Goal: Answer question/provide support: Answer question/provide support

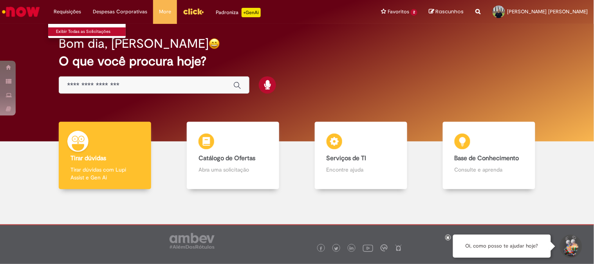
click at [72, 31] on link "Exibir Todas as Solicitações" at bounding box center [91, 31] width 86 height 9
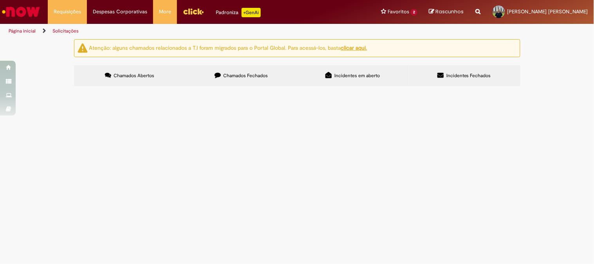
click at [252, 76] on span "Chamados Fechados" at bounding box center [245, 75] width 45 height 6
click at [0, 0] on span "Compras rápidas (Speed Buy)" at bounding box center [0, 0] width 0 height 0
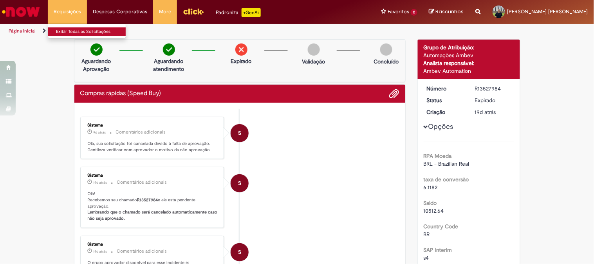
drag, startPoint x: 75, startPoint y: 30, endPoint x: 81, endPoint y: 31, distance: 5.9
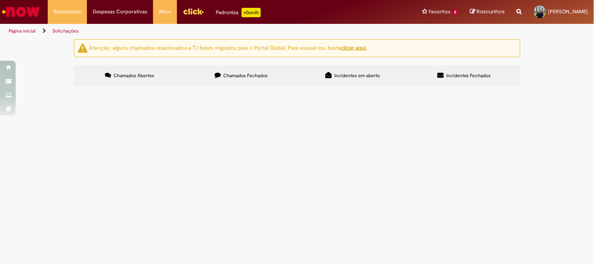
click at [248, 76] on span "Chamados Fechados" at bounding box center [245, 75] width 45 height 6
click at [0, 0] on span "R13505714" at bounding box center [0, 0] width 0 height 0
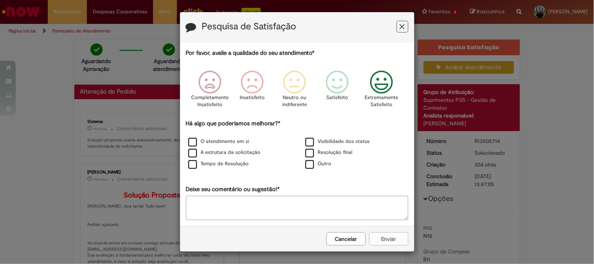
click at [378, 81] on icon "Feedback" at bounding box center [381, 83] width 29 height 24
click at [189, 168] on label "Tempo de Resolução" at bounding box center [218, 163] width 61 height 7
click at [386, 237] on button "Enviar" at bounding box center [388, 238] width 39 height 13
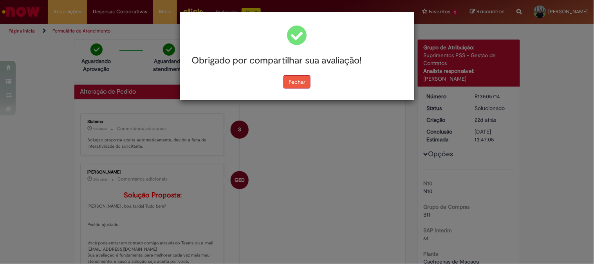
click at [290, 79] on button "Fechar" at bounding box center [297, 81] width 27 height 13
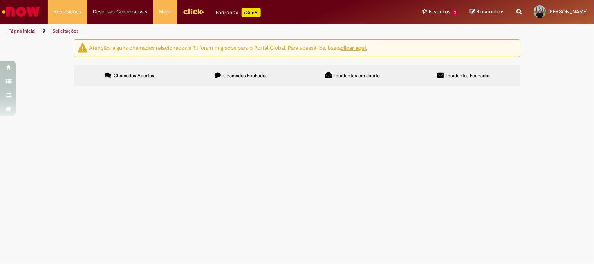
click at [234, 71] on label "Chamados Fechados" at bounding box center [242, 75] width 112 height 21
click at [0, 0] on span "Compras rápidas (Speed Buy)" at bounding box center [0, 0] width 0 height 0
click at [261, 78] on span "Chamados Fechados" at bounding box center [245, 75] width 45 height 6
